Goal: Task Accomplishment & Management: Complete application form

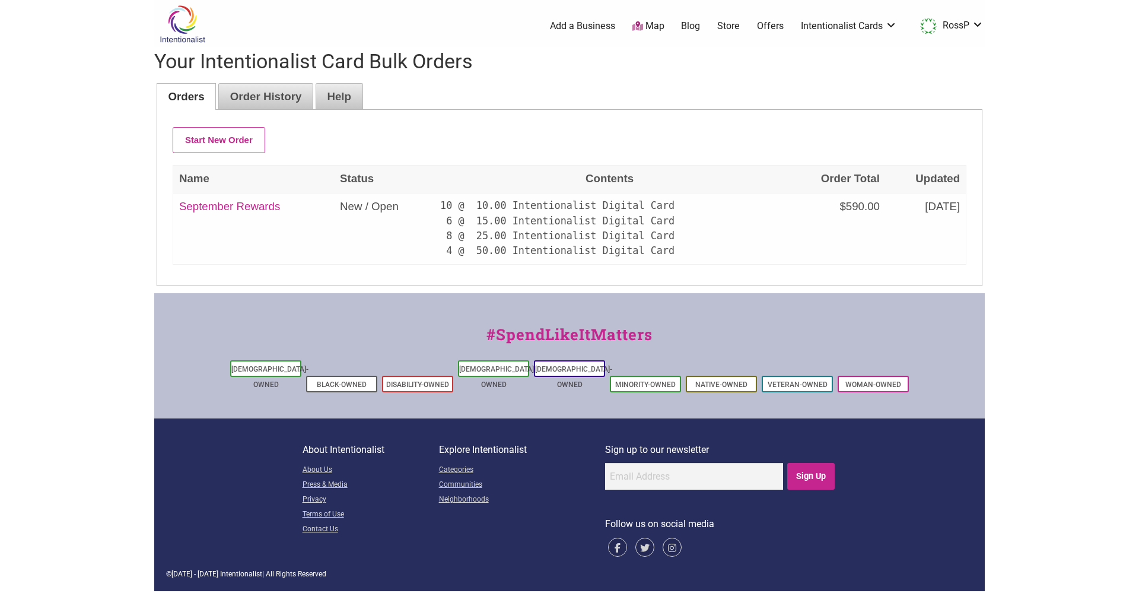
click at [262, 209] on link "September Rewards" at bounding box center [229, 206] width 101 height 12
type input "September Rewards"
select select "Digital"
select select "50"
select select "Digital"
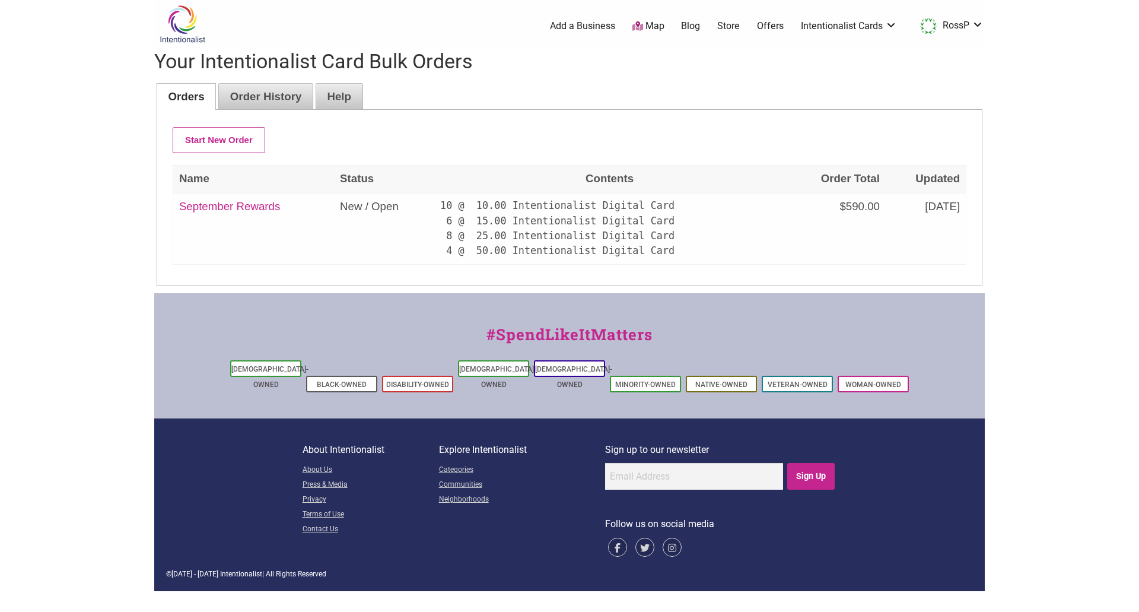
select select "50"
select select "Digital"
select select "50"
select select "Digital"
select select "50"
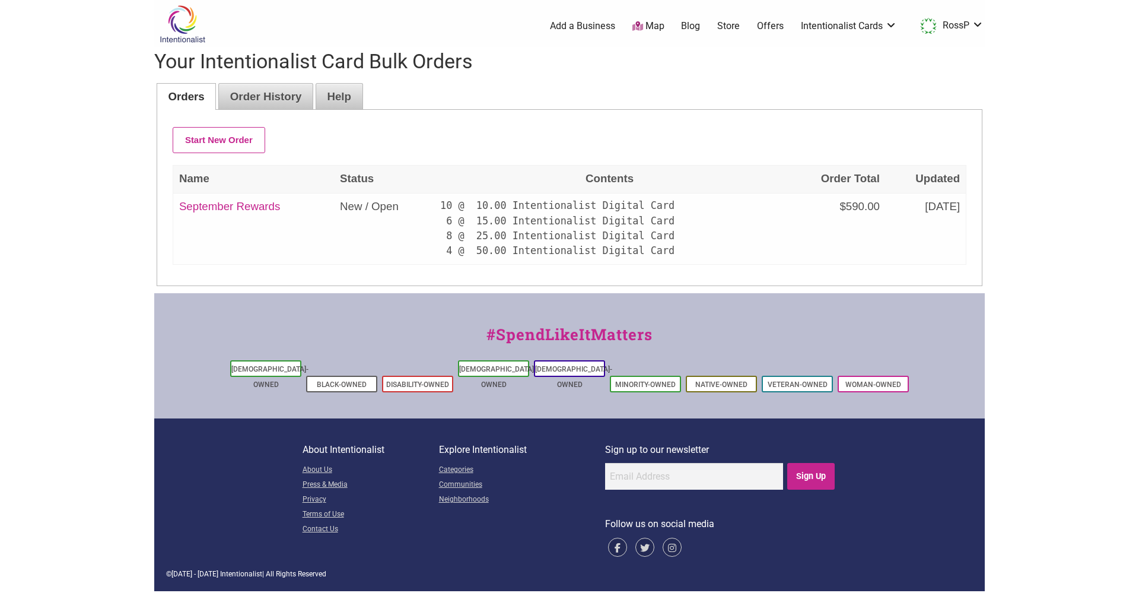
select select "Digital"
select select "25"
select select "Digital"
select select "25"
select select "Digital"
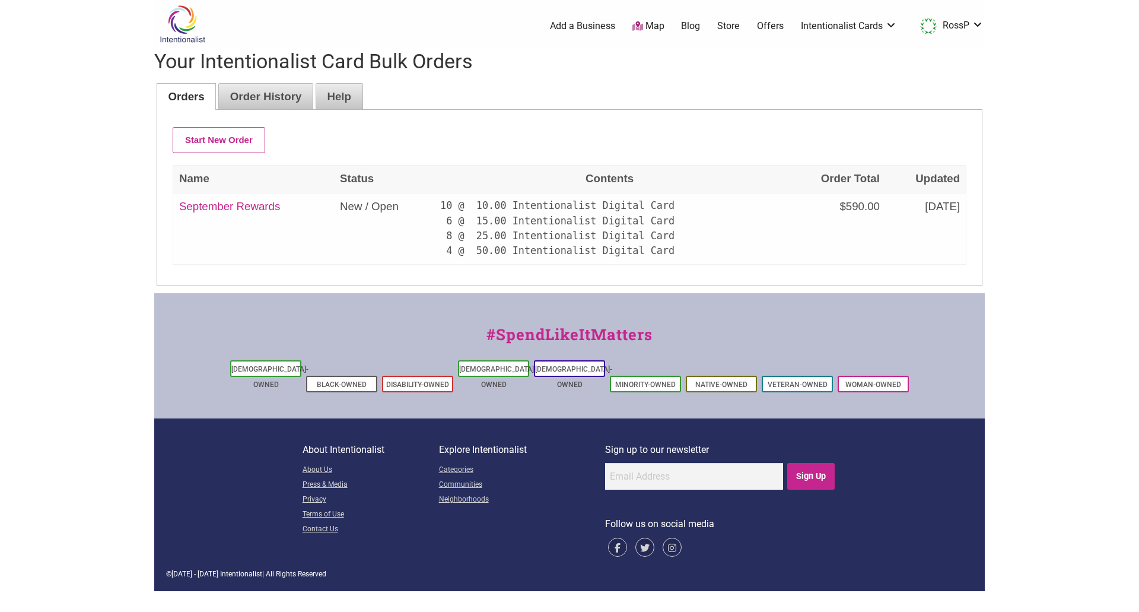
select select "25"
select select "Digital"
select select "25"
select select "Digital"
select select "25"
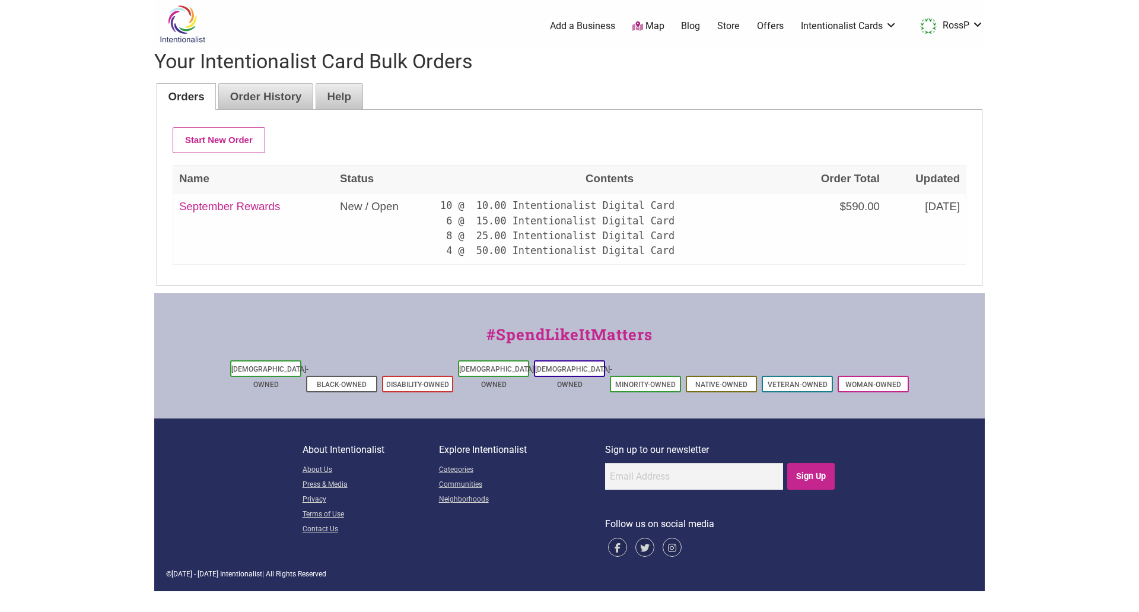
select select "Digital"
select select "25"
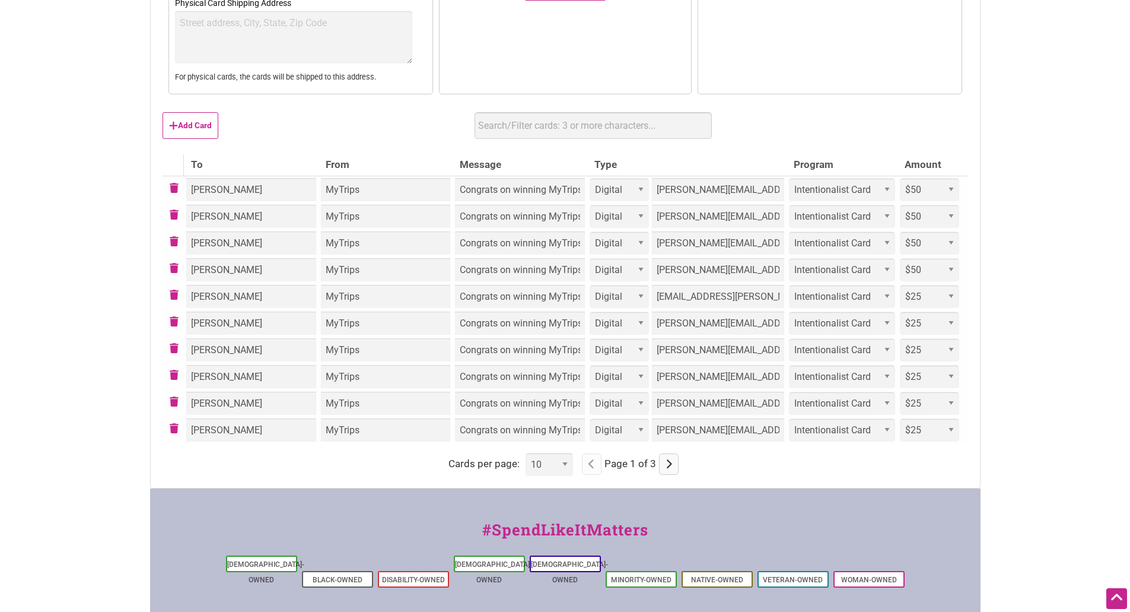
scroll to position [59, 0]
